Goal: Task Accomplishment & Management: Complete application form

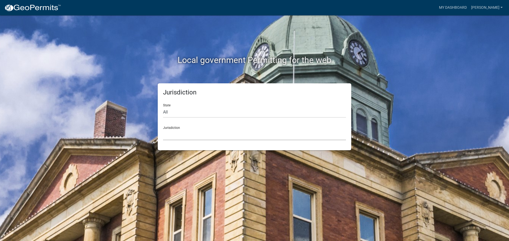
drag, startPoint x: 223, startPoint y: 129, endPoint x: 219, endPoint y: 138, distance: 9.5
click at [223, 130] on select "[GEOGRAPHIC_DATA], [US_STATE] [GEOGRAPHIC_DATA], [US_STATE][PERSON_NAME][GEOGRA…" at bounding box center [254, 135] width 183 height 11
click at [219, 138] on select "[GEOGRAPHIC_DATA], [US_STATE] [GEOGRAPHIC_DATA], [US_STATE][PERSON_NAME][GEOGRA…" at bounding box center [254, 135] width 183 height 11
click at [203, 133] on select "[GEOGRAPHIC_DATA], [US_STATE] [GEOGRAPHIC_DATA], [US_STATE][PERSON_NAME][GEOGRA…" at bounding box center [254, 135] width 183 height 11
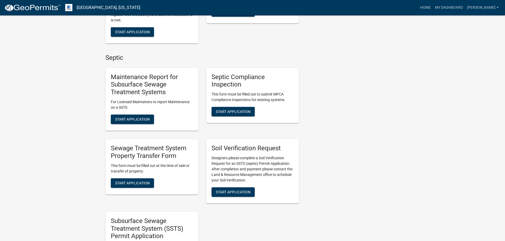
scroll to position [291, 0]
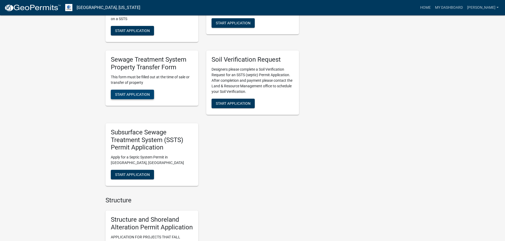
click at [136, 94] on span "Start Application" at bounding box center [132, 94] width 35 height 4
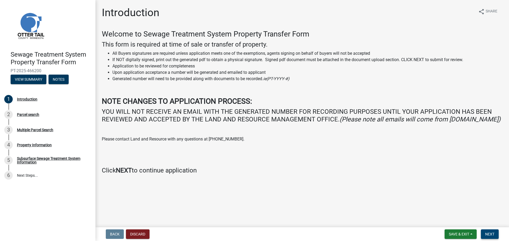
click at [491, 232] on button "Next" at bounding box center [490, 235] width 18 height 10
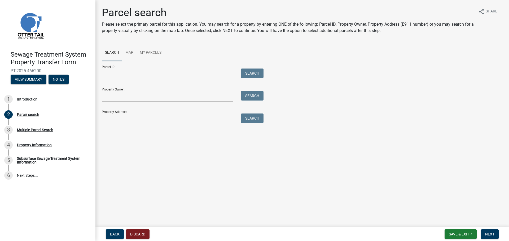
click at [146, 76] on input "Parcel ID:" at bounding box center [167, 74] width 131 height 11
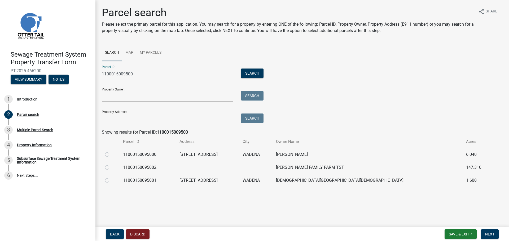
type input "1100015009500"
click at [110, 155] on div at bounding box center [111, 155] width 12 height 6
click at [111, 152] on label at bounding box center [111, 152] width 0 height 0
click at [111, 153] on input "radio" at bounding box center [112, 153] width 3 height 3
radio input "true"
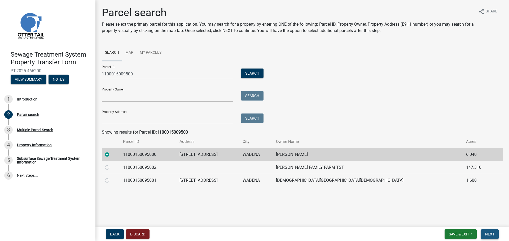
click at [492, 236] on span "Next" at bounding box center [489, 234] width 9 height 4
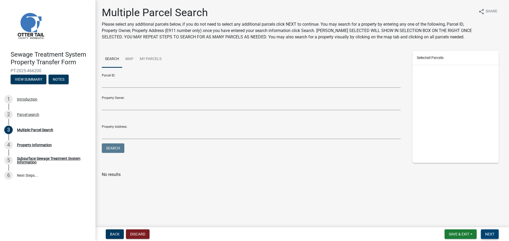
click at [488, 233] on span "Next" at bounding box center [489, 234] width 9 height 4
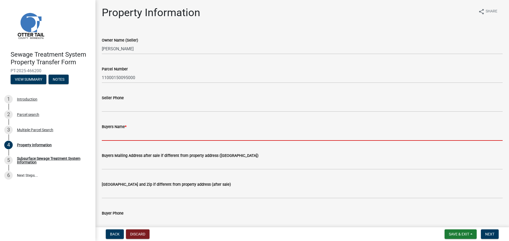
click at [130, 131] on input "Buyers Name *" at bounding box center [302, 135] width 401 height 11
paste input "[PERSON_NAME]"
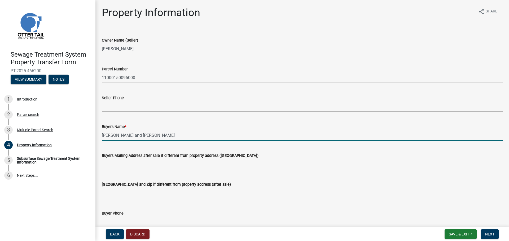
type input "[PERSON_NAME] and [PERSON_NAME]"
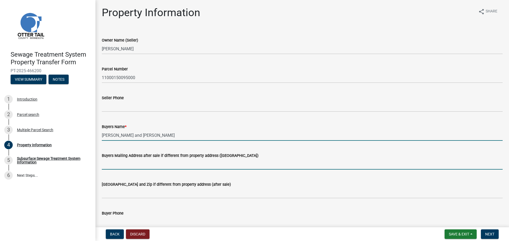
click at [126, 161] on input "Buyers Mailing Address after sale if different from property address ([GEOGRAPH…" at bounding box center [302, 164] width 401 height 11
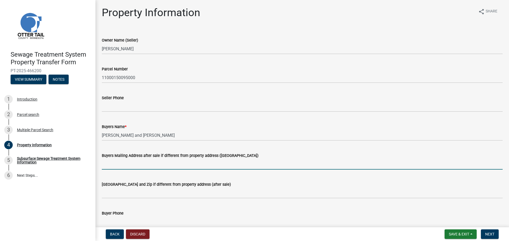
scroll to position [79, 0]
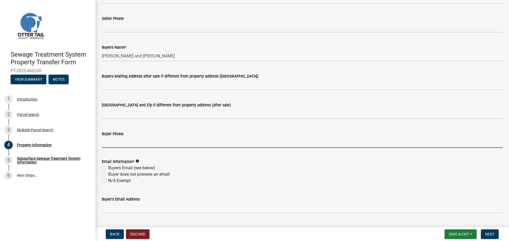
click at [113, 142] on input "Buyer Phone" at bounding box center [302, 142] width 401 height 11
click at [109, 142] on input "3207600271" at bounding box center [302, 142] width 401 height 11
type input "[PHONE_NUMBER]"
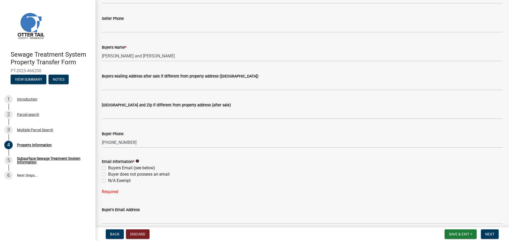
click at [124, 167] on label "Buyers Email (see below)" at bounding box center [131, 168] width 47 height 6
click at [112, 167] on input "Buyers Email (see below)" at bounding box center [109, 166] width 3 height 3
radio input "true"
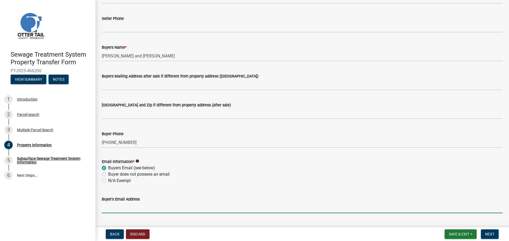
click at [122, 209] on input "Buyer's Email Address" at bounding box center [302, 208] width 401 height 11
paste input "[EMAIL_ADDRESS][DOMAIN_NAME]"
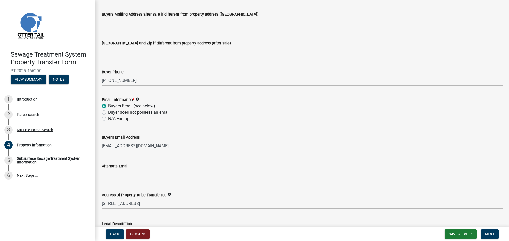
scroll to position [159, 0]
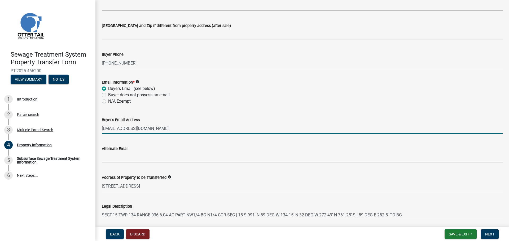
type input "[EMAIL_ADDRESS][DOMAIN_NAME]"
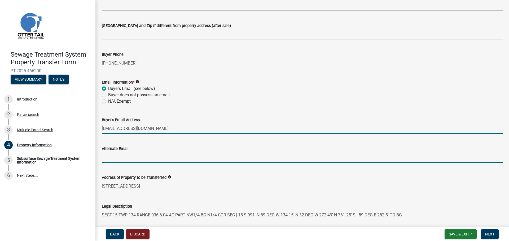
click at [114, 158] on input "Alternate Email" at bounding box center [302, 157] width 401 height 11
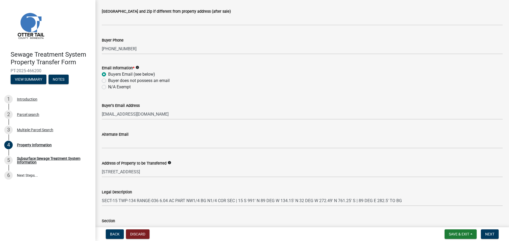
scroll to position [185, 0]
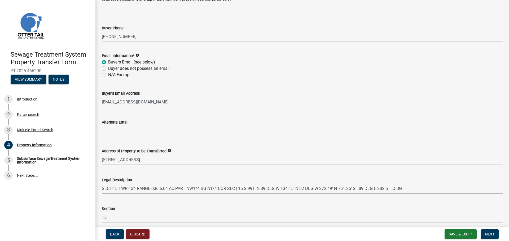
click at [116, 125] on div "Alternate Email" at bounding box center [302, 122] width 401 height 6
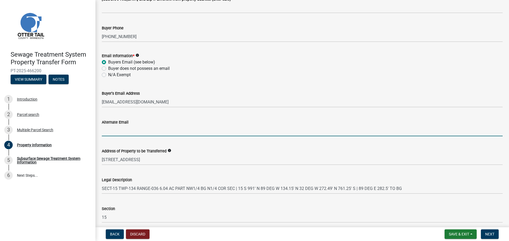
click at [117, 130] on input "Alternate Email" at bounding box center [302, 131] width 401 height 11
paste input "[EMAIL_ADDRESS][DOMAIN_NAME]"
type input "[EMAIL_ADDRESS][DOMAIN_NAME]"
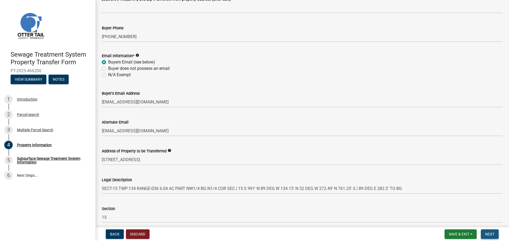
click at [489, 233] on span "Next" at bounding box center [489, 234] width 9 height 4
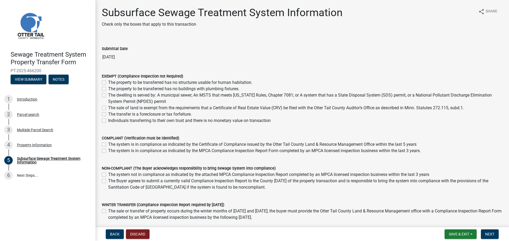
scroll to position [26, 0]
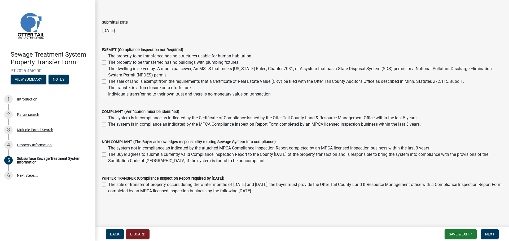
click at [108, 124] on label "The system is in compliance as indicated by the MPCA Compliance Inspection Repo…" at bounding box center [264, 124] width 312 height 6
click at [108, 124] on input "The system is in compliance as indicated by the MPCA Compliance Inspection Repo…" at bounding box center [109, 122] width 3 height 3
checkbox input "true"
checkbox input "false"
checkbox input "true"
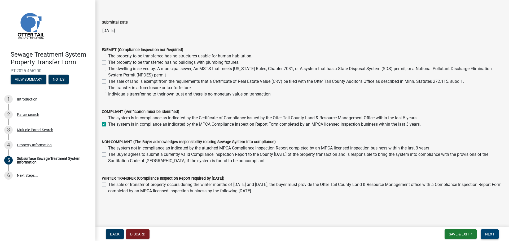
click at [490, 235] on span "Next" at bounding box center [489, 234] width 9 height 4
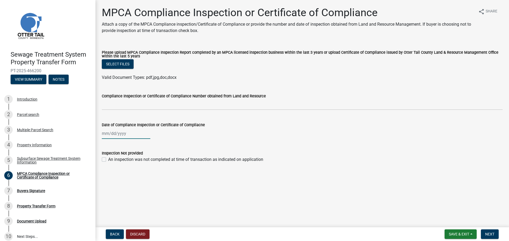
click at [112, 135] on div at bounding box center [126, 133] width 48 height 11
select select "8"
select select "2025"
click at [125, 171] on div "6" at bounding box center [124, 170] width 8 height 8
type input "[DATE]"
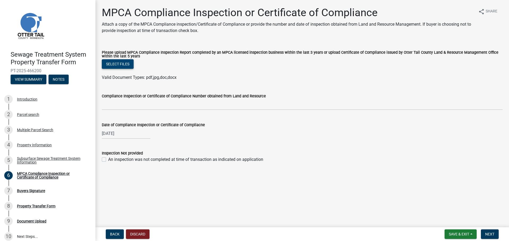
click at [116, 66] on button "Select files" at bounding box center [118, 64] width 32 height 10
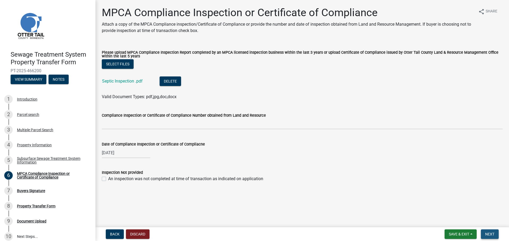
click at [489, 233] on span "Next" at bounding box center [489, 234] width 9 height 4
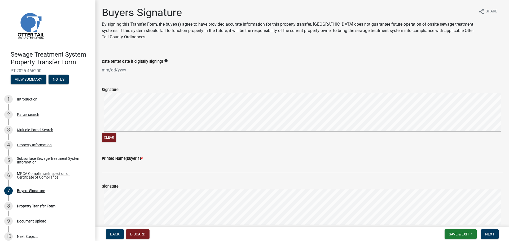
click at [126, 71] on div at bounding box center [126, 70] width 48 height 11
select select "8"
select select "2025"
click at [141, 132] on div "29" at bounding box center [141, 132] width 8 height 8
type input "[DATE]"
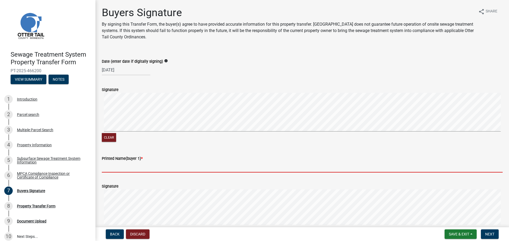
click at [130, 169] on input "Printed Name(buyer 1) *" at bounding box center [302, 167] width 401 height 11
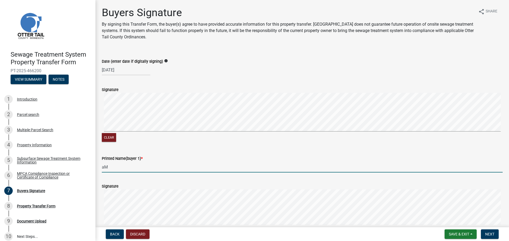
type input "a"
type input "[PERSON_NAME]"
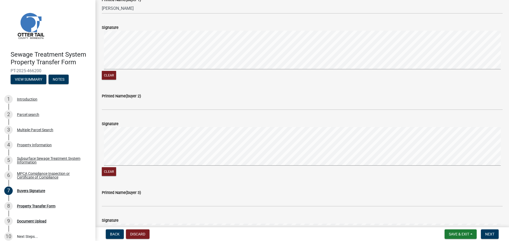
scroll to position [132, 0]
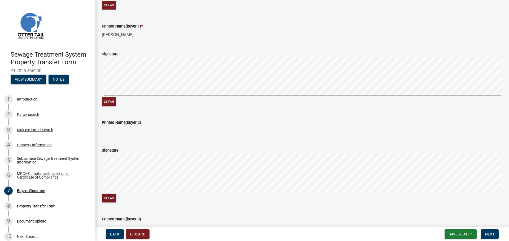
click at [118, 137] on wm-data-entity-input "Printed Name(buyer 2)" at bounding box center [302, 126] width 401 height 29
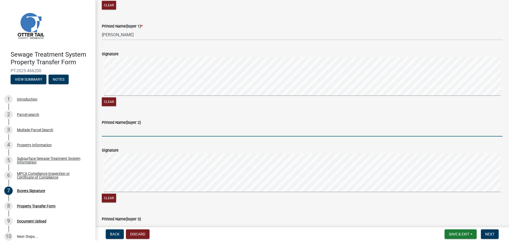
click at [119, 134] on input "Printed Name(buyer 2)" at bounding box center [302, 131] width 401 height 11
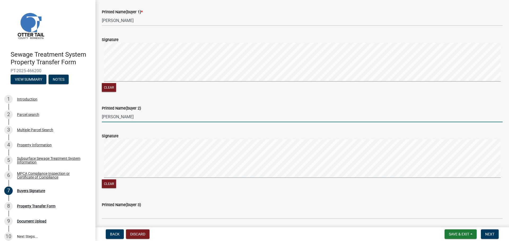
scroll to position [159, 0]
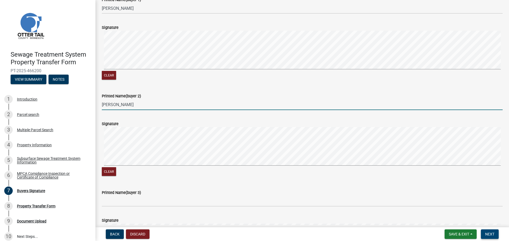
type input "[PERSON_NAME]"
click at [492, 234] on span "Next" at bounding box center [489, 234] width 9 height 4
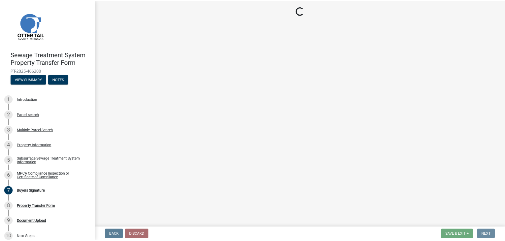
scroll to position [0, 0]
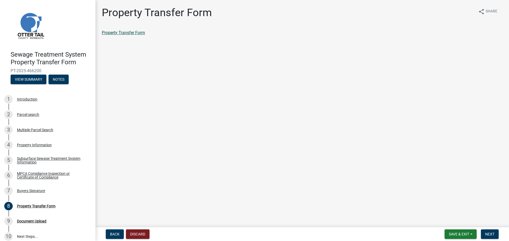
click at [122, 33] on link "Property Transfer Form" at bounding box center [123, 32] width 43 height 5
click at [454, 236] on span "Save & Exit" at bounding box center [458, 234] width 20 height 4
click at [444, 217] on button "Save & Exit" at bounding box center [455, 220] width 42 height 13
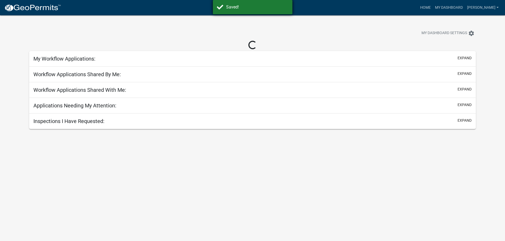
select select "2: 50"
